Goal: Navigation & Orientation: Find specific page/section

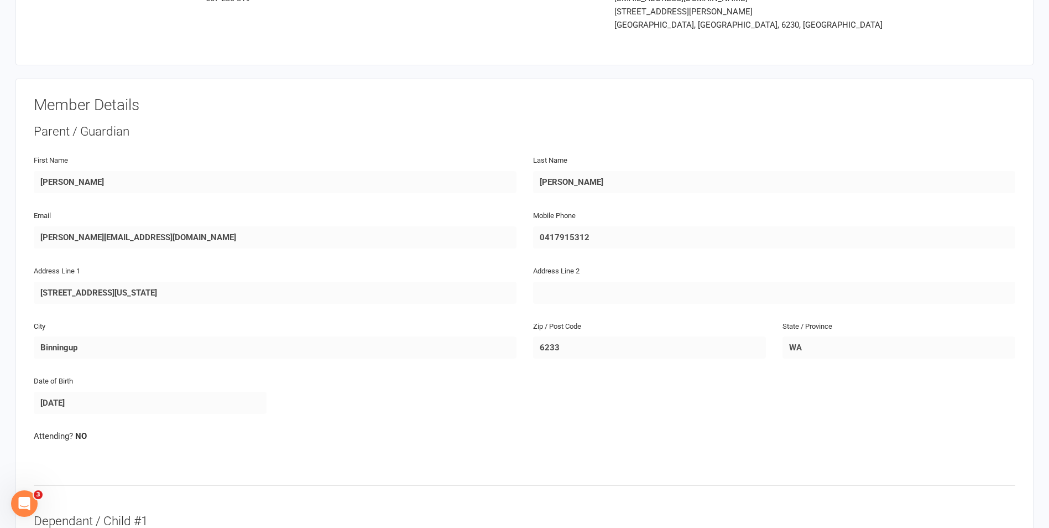
scroll to position [55, 0]
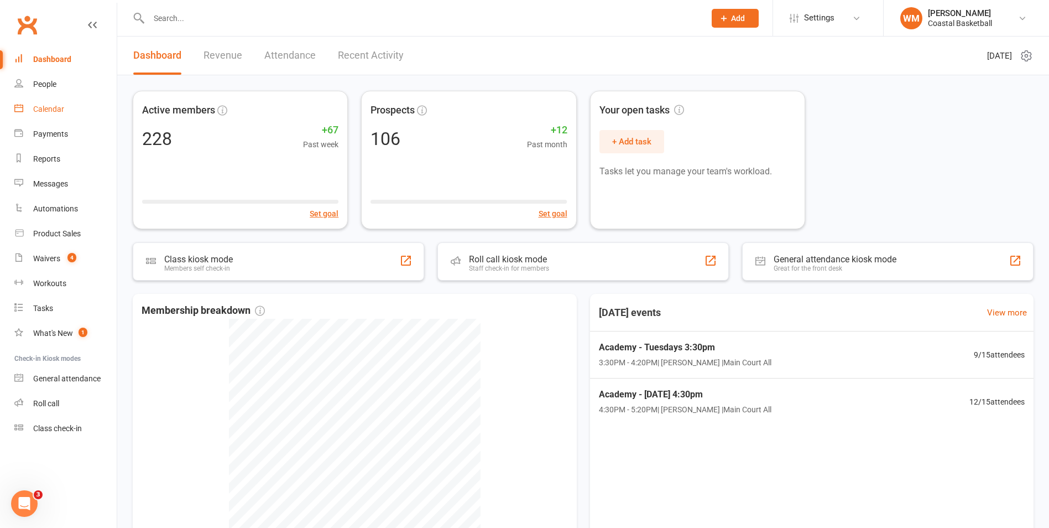
click at [54, 113] on div "Calendar" at bounding box center [48, 109] width 31 height 9
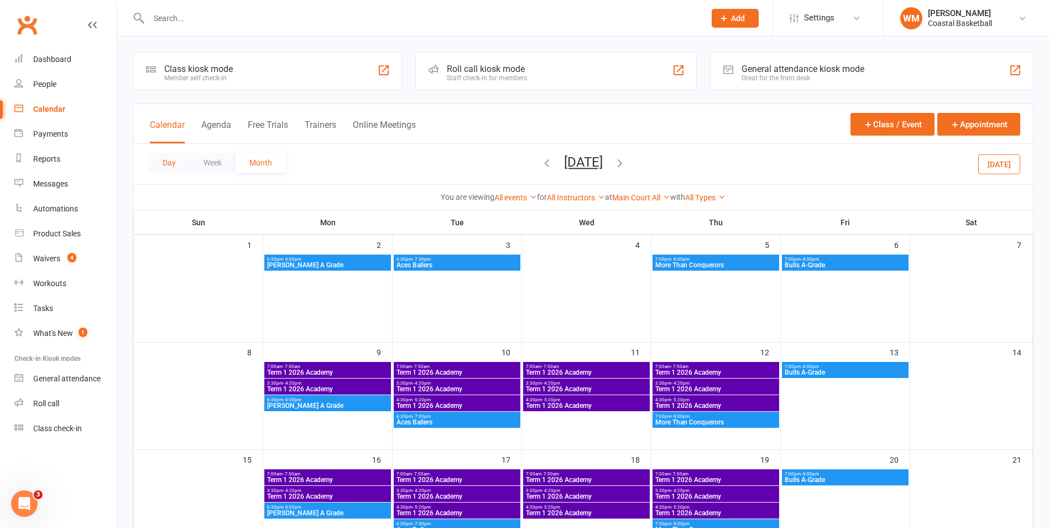
click at [176, 165] on button "Day" at bounding box center [169, 163] width 41 height 20
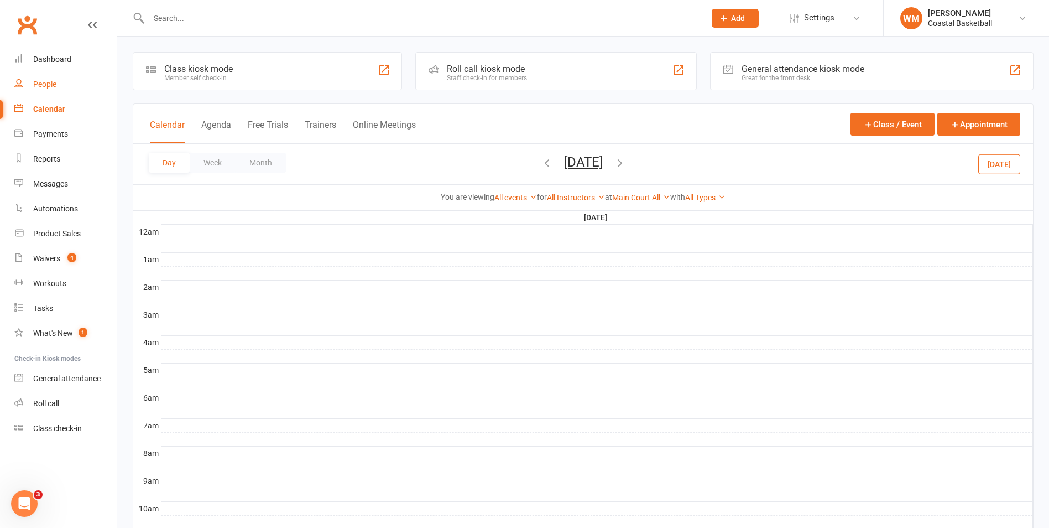
click at [48, 82] on div "People" at bounding box center [44, 84] width 23 height 9
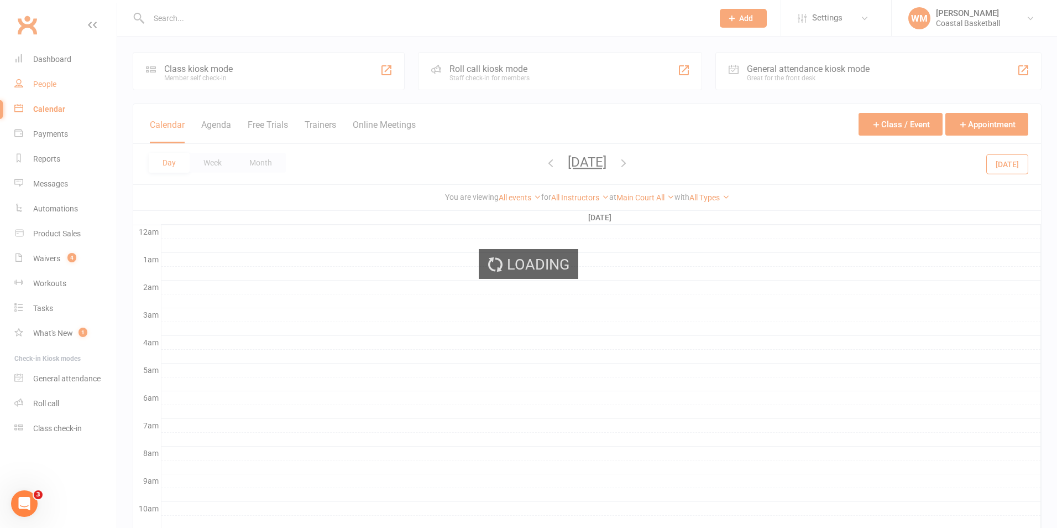
select select "50"
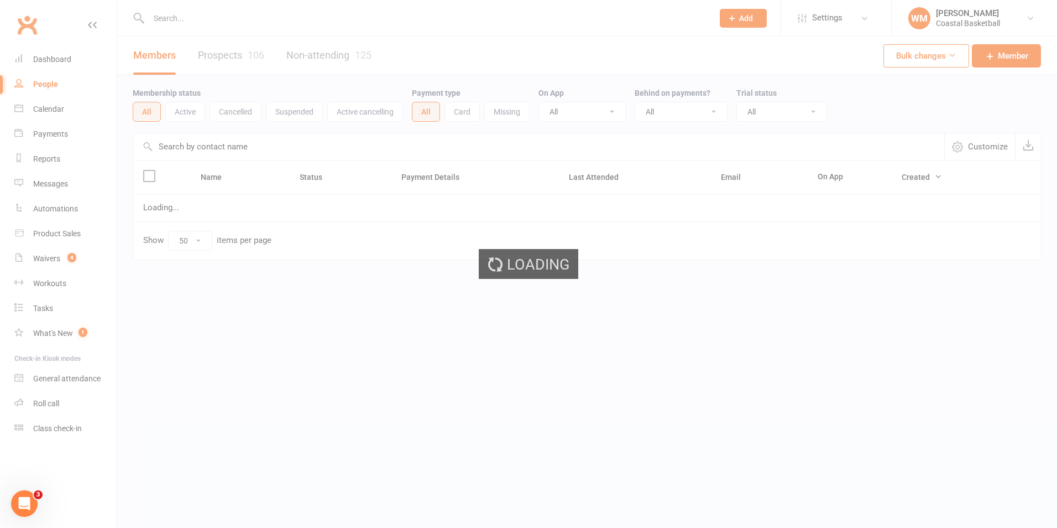
click at [45, 111] on div "Calendar" at bounding box center [48, 109] width 31 height 9
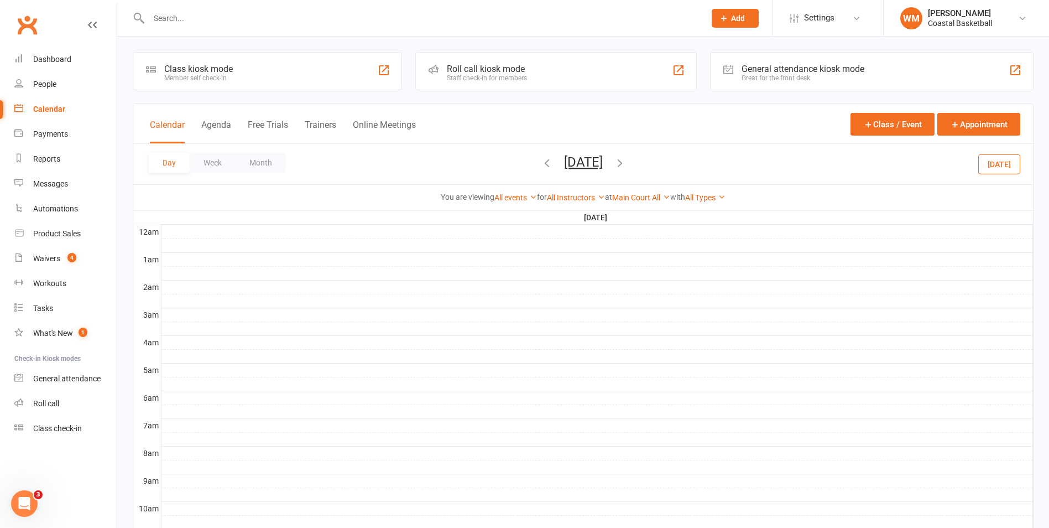
click at [57, 113] on div "Calendar" at bounding box center [49, 109] width 32 height 9
click at [20, 27] on link "Clubworx" at bounding box center [27, 25] width 28 height 28
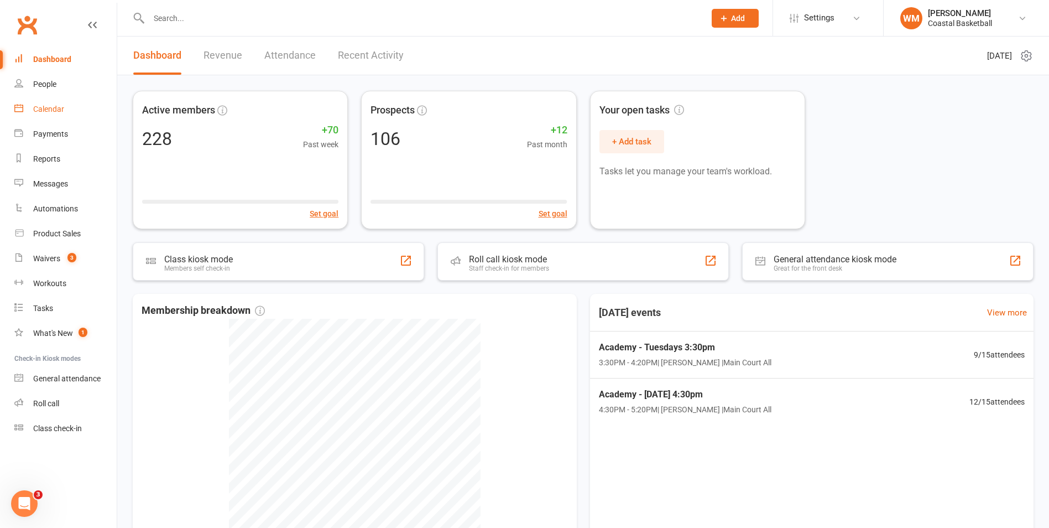
click at [53, 111] on div "Calendar" at bounding box center [48, 109] width 31 height 9
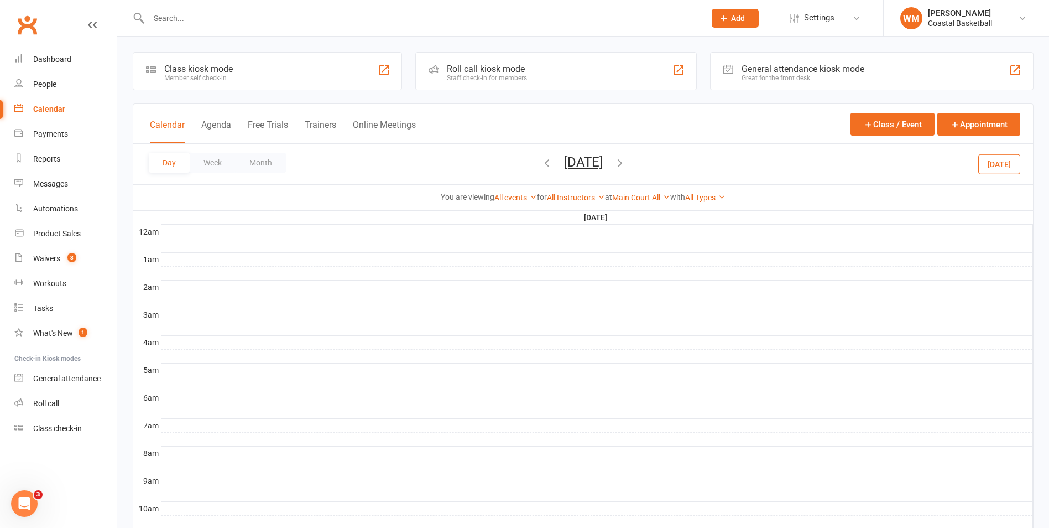
click at [575, 157] on button "[DATE]" at bounding box center [583, 161] width 39 height 15
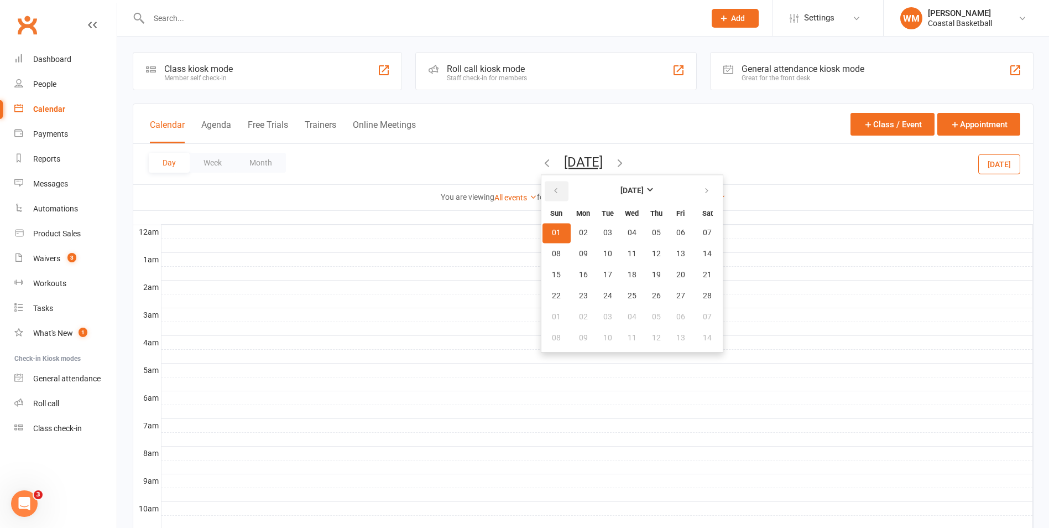
click at [545, 191] on button "button" at bounding box center [557, 191] width 24 height 20
click at [545, 188] on button "button" at bounding box center [557, 191] width 24 height 20
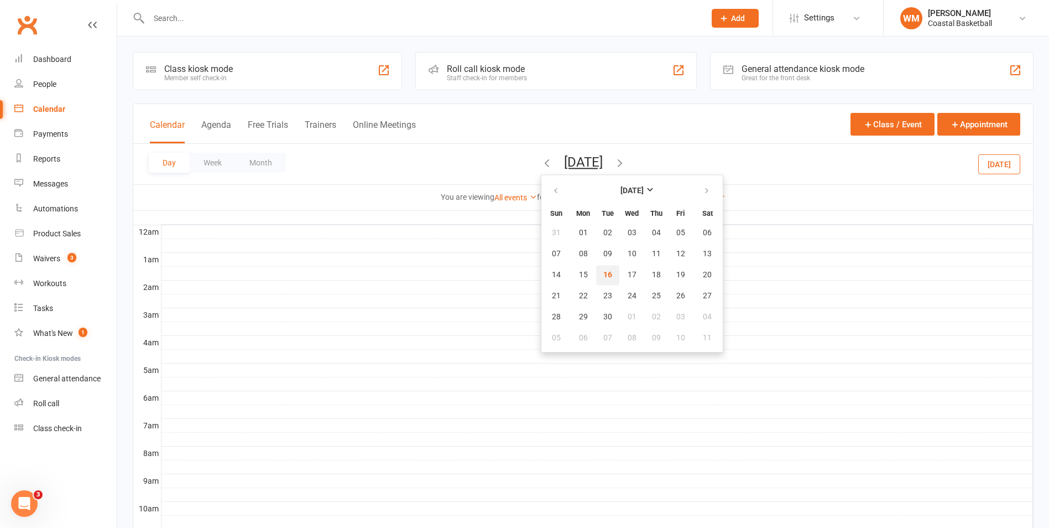
click at [603, 274] on span "16" at bounding box center [607, 274] width 9 height 9
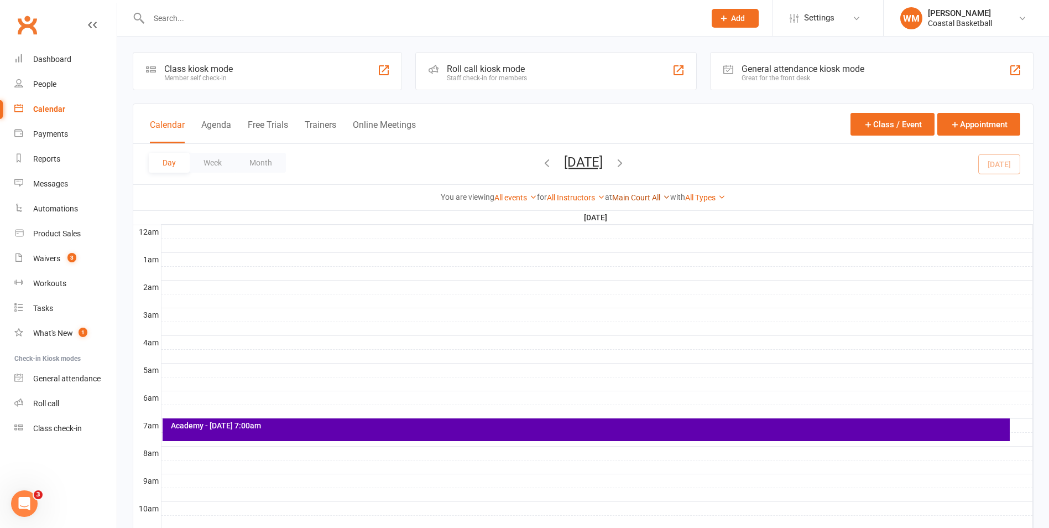
click at [661, 194] on link "Main Court All" at bounding box center [641, 197] width 58 height 9
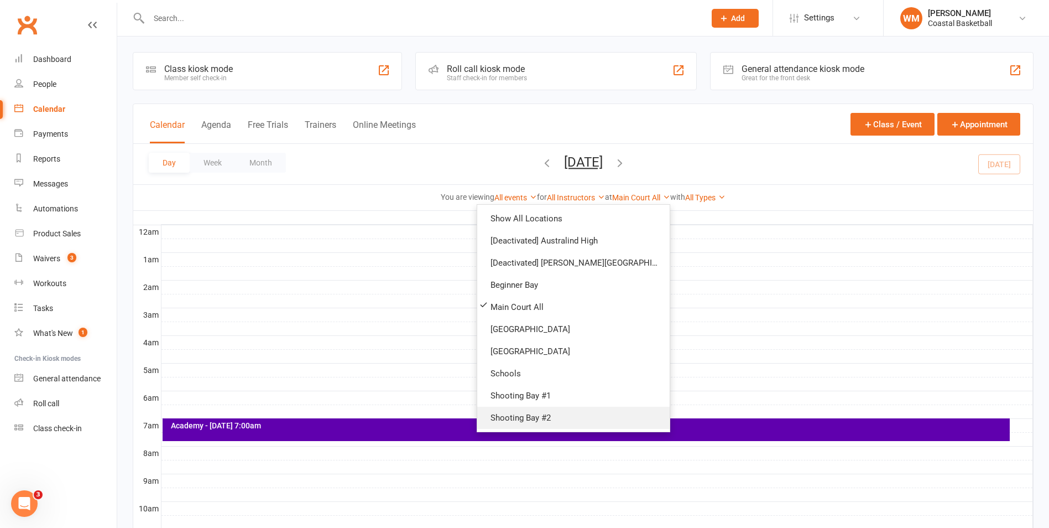
click at [609, 416] on link "Shooting Bay #2" at bounding box center [573, 418] width 192 height 22
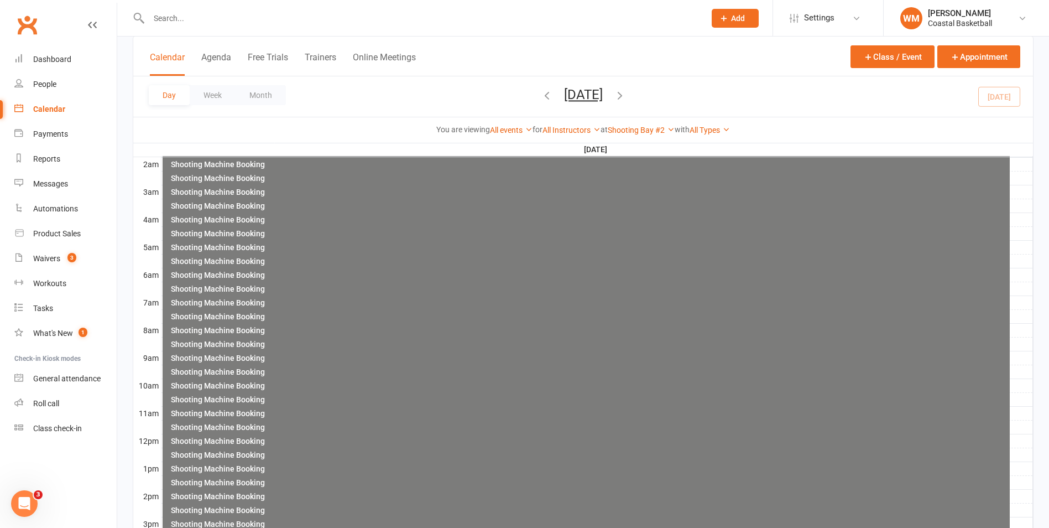
scroll to position [61, 0]
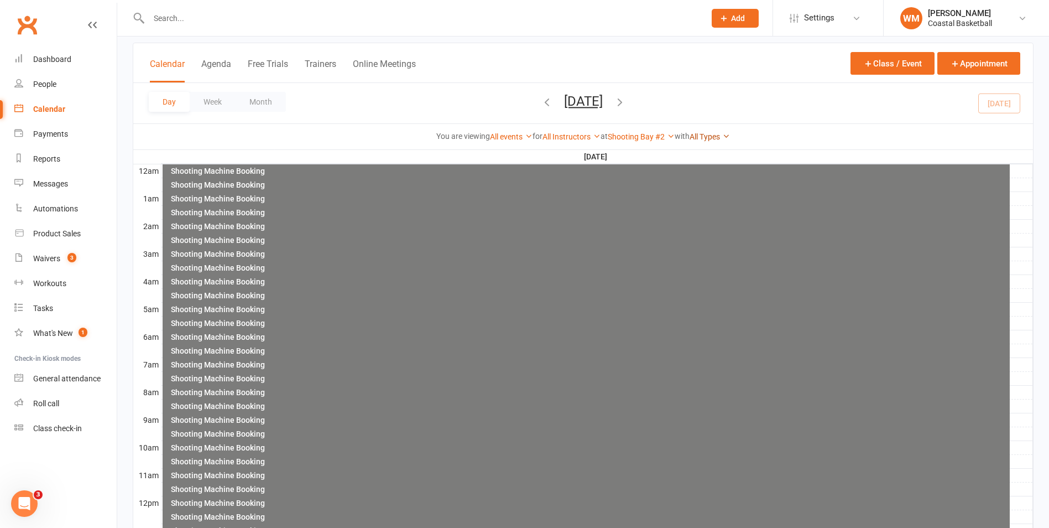
click at [730, 139] on link "All Types" at bounding box center [710, 136] width 40 height 9
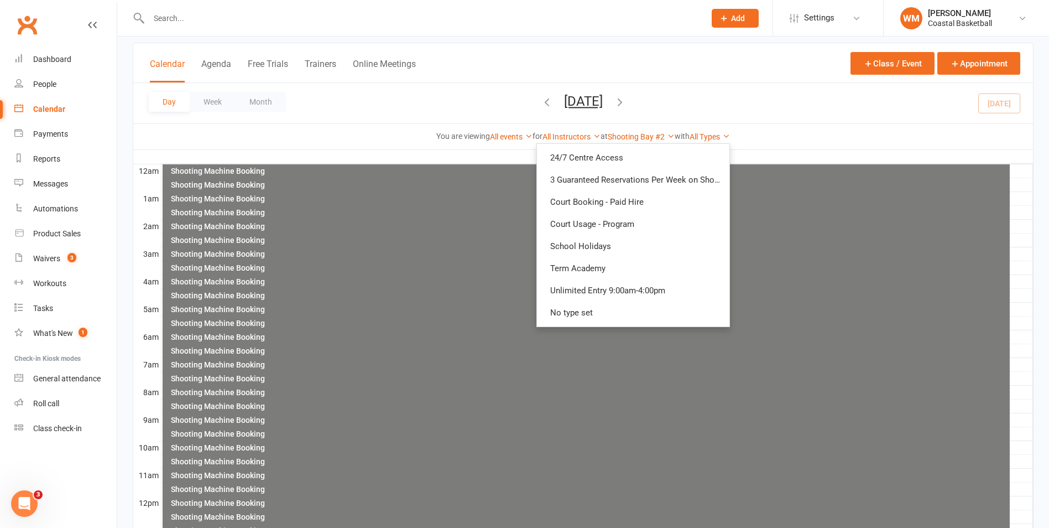
click at [803, 101] on div "Day Week Month Tuesday, Sep 16, 2025 September 2025 Sun Mon Tue Wed Thu Fri Sat…" at bounding box center [583, 103] width 900 height 40
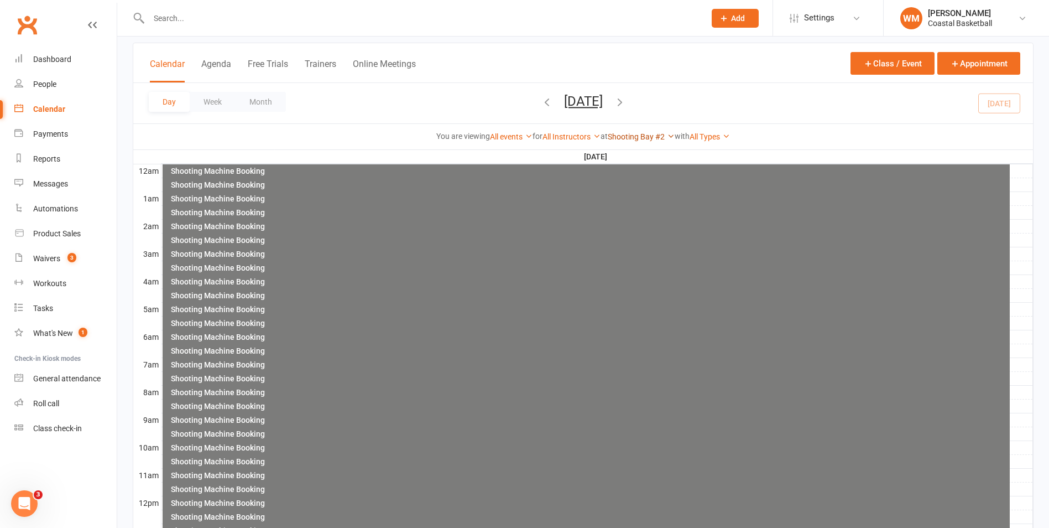
click at [669, 140] on link "Shooting Bay #2" at bounding box center [641, 136] width 67 height 9
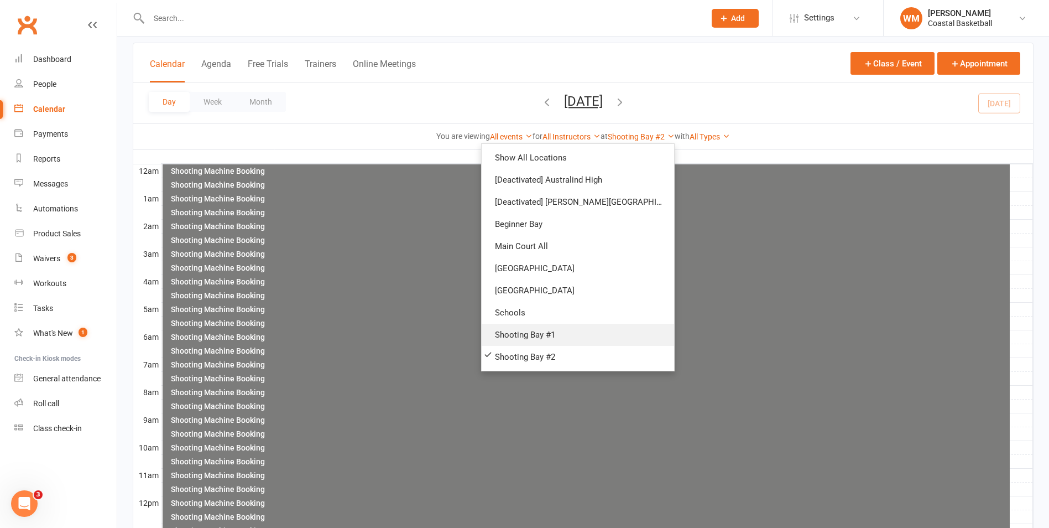
click at [623, 337] on link "Shooting Bay #1" at bounding box center [578, 335] width 192 height 22
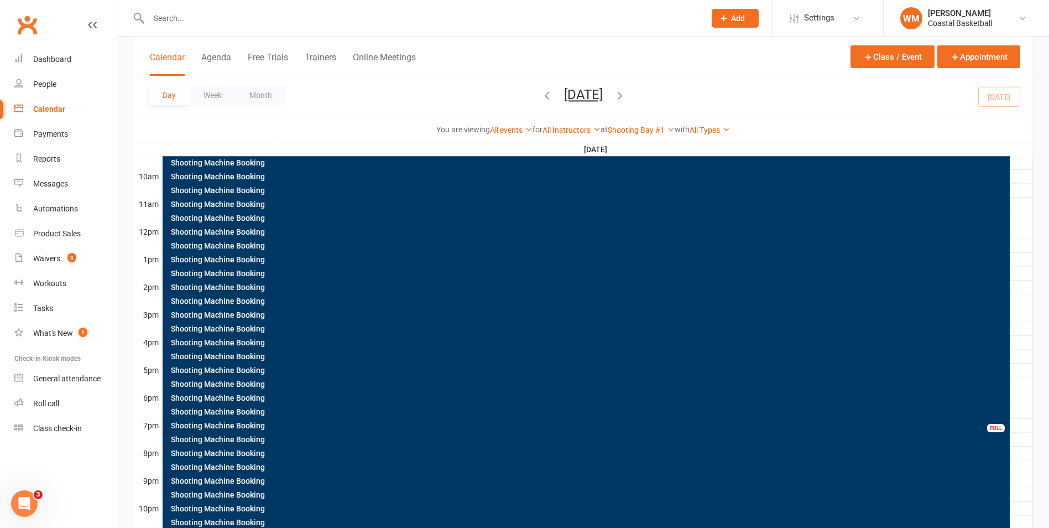
scroll to position [393, 0]
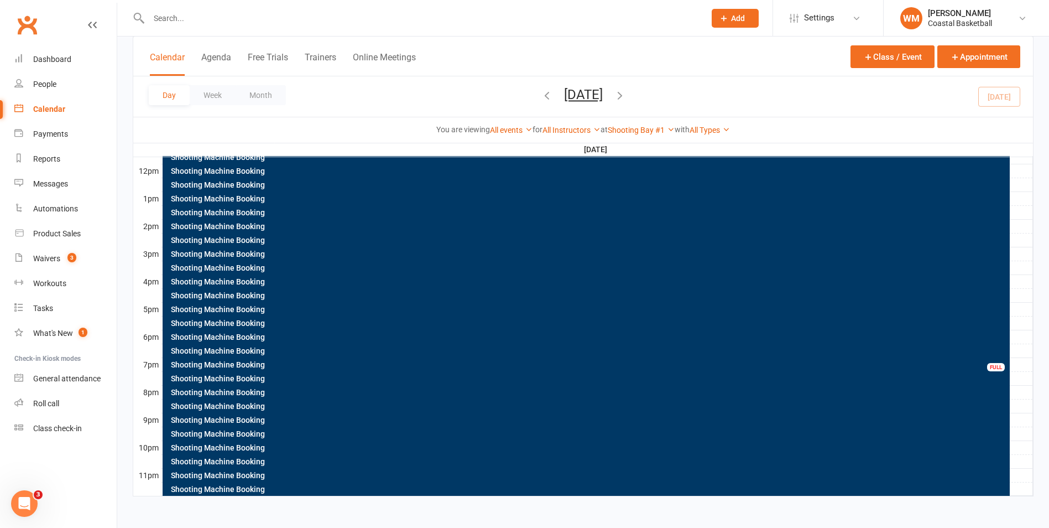
click at [991, 364] on div "FULL" at bounding box center [996, 367] width 18 height 8
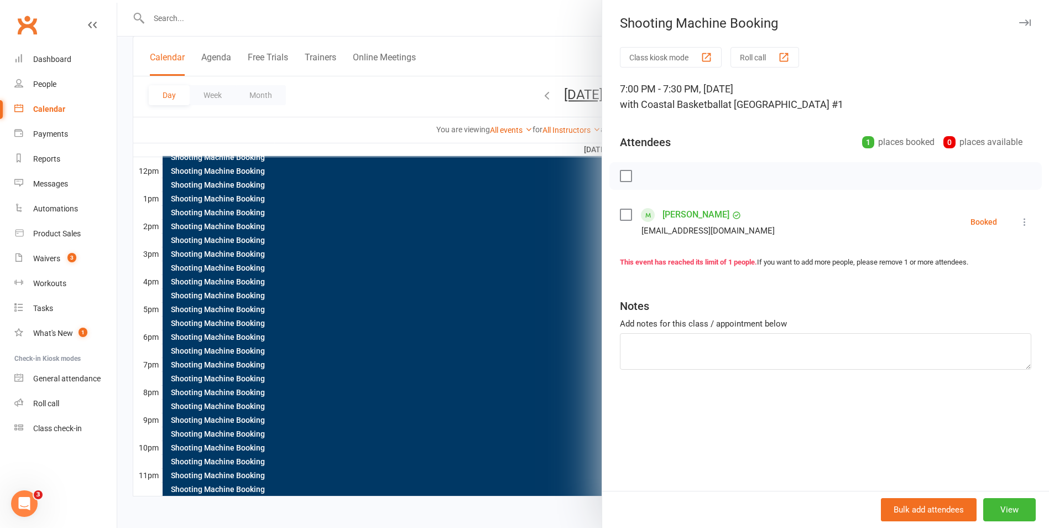
click at [582, 32] on div at bounding box center [583, 264] width 932 height 528
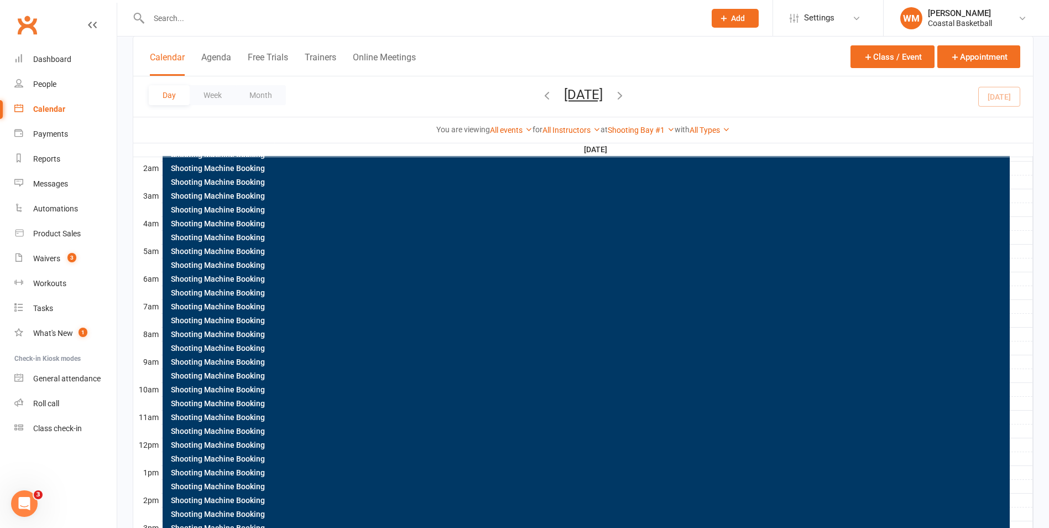
scroll to position [0, 0]
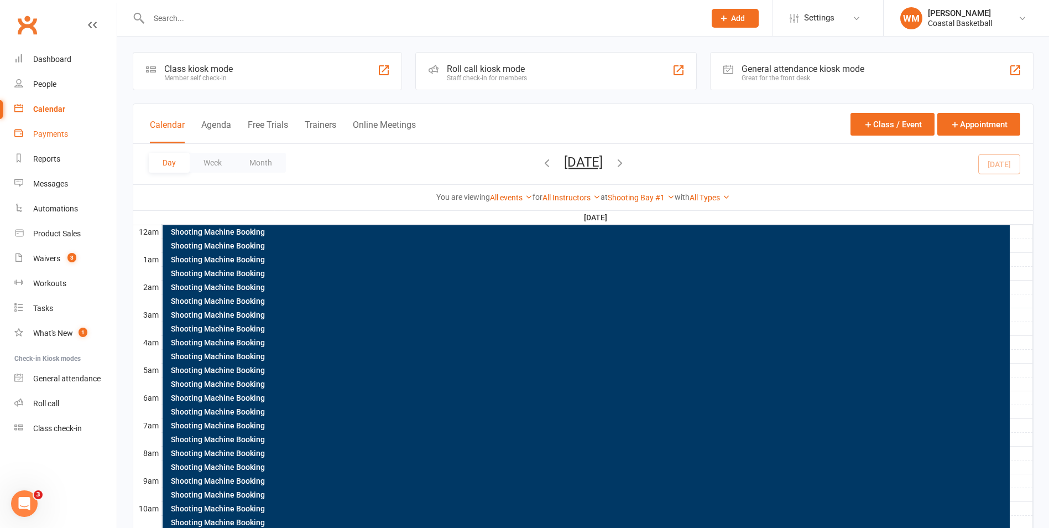
click at [48, 126] on link "Payments" at bounding box center [65, 134] width 102 height 25
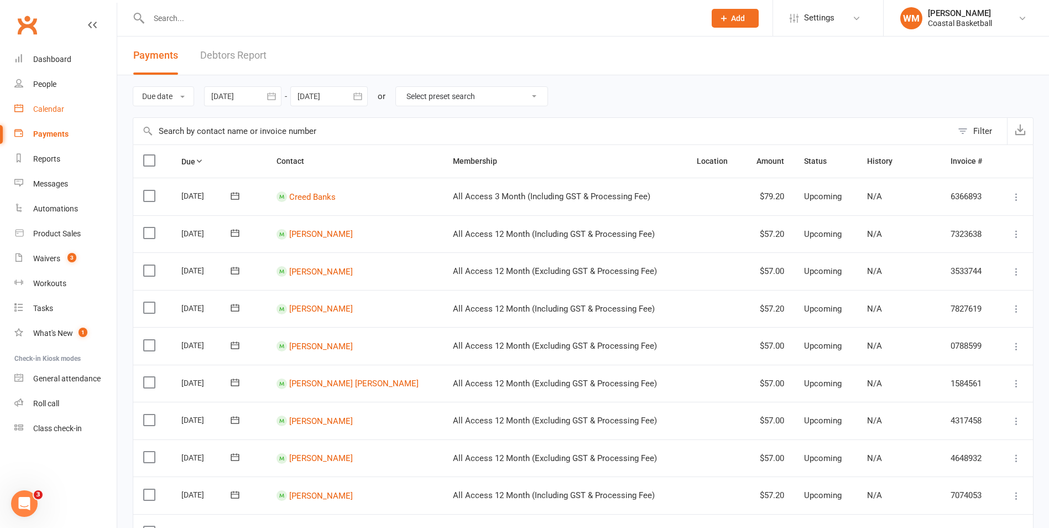
click at [50, 107] on div "Calendar" at bounding box center [48, 109] width 31 height 9
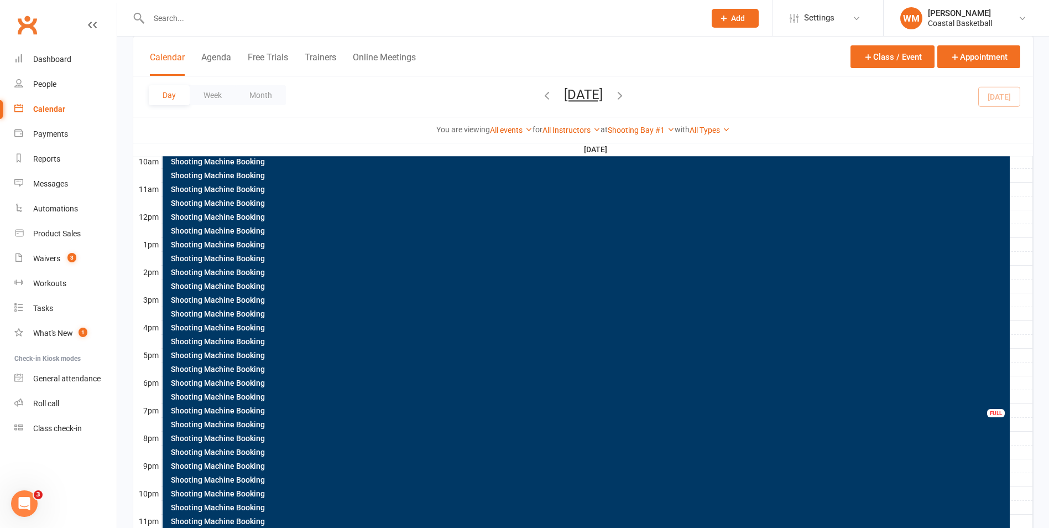
scroll to position [393, 0]
